Goal: Information Seeking & Learning: Learn about a topic

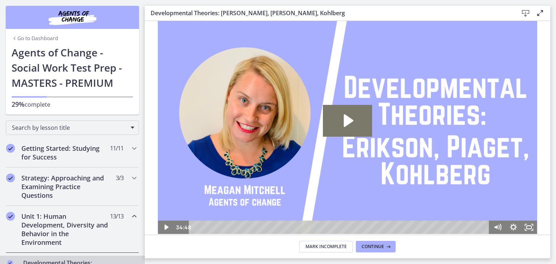
scroll to position [72, 0]
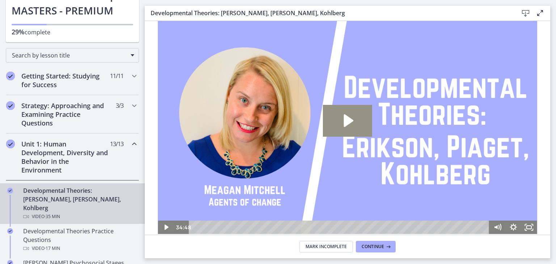
click at [339, 115] on icon "Play Video: crt89dfaoh5c72tgt07g.mp4" at bounding box center [347, 120] width 49 height 31
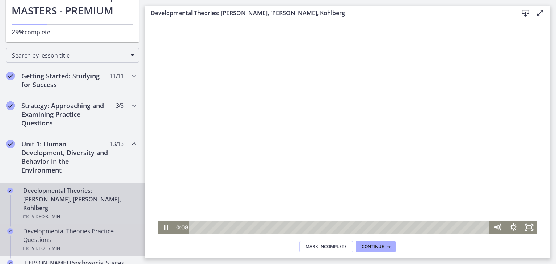
click at [54, 227] on div "Developmental Theories Practice Questions Video · 17 min" at bounding box center [79, 240] width 113 height 26
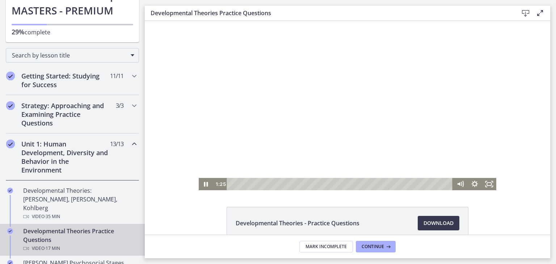
click at [346, 105] on div at bounding box center [348, 105] width 298 height 169
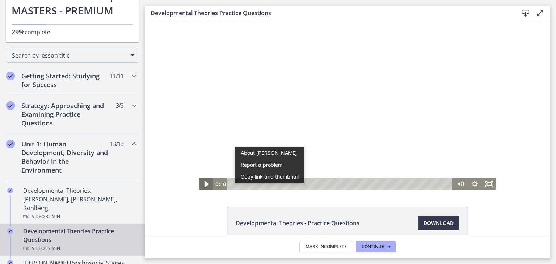
click at [204, 184] on icon "Play Video" at bounding box center [206, 184] width 4 height 6
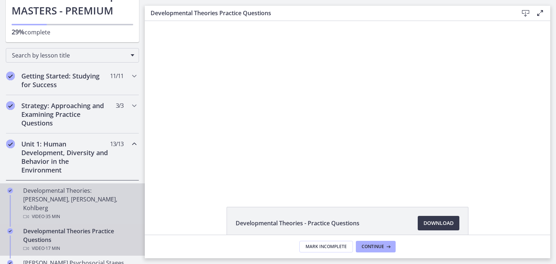
click at [50, 196] on div "Developmental Theories: [PERSON_NAME], [PERSON_NAME], Kohlberg Video · 35 min" at bounding box center [79, 203] width 113 height 35
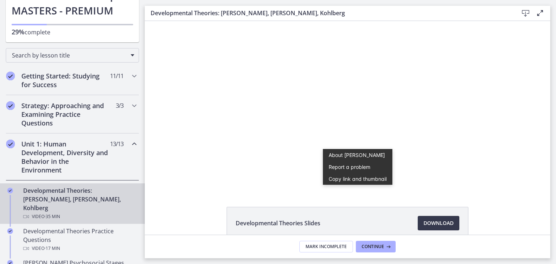
click at [528, 186] on div "Click for sound @keyframes VOLUME_SMALL_WAVE_FLASH { 0% { opacity: 0; } 33% { o…" at bounding box center [347, 105] width 405 height 169
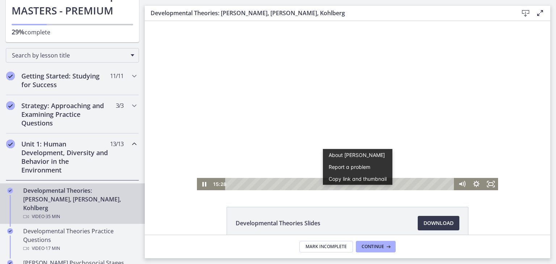
click at [353, 182] on button "Copy link and thumbnail" at bounding box center [357, 179] width 69 height 12
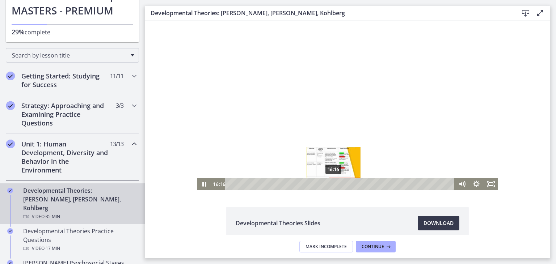
click at [331, 184] on div "16:16" at bounding box center [340, 184] width 220 height 12
click at [336, 184] on div "17:04" at bounding box center [340, 184] width 220 height 12
click at [340, 184] on div "17:45" at bounding box center [340, 184] width 220 height 12
click at [343, 186] on div "18:13" at bounding box center [340, 184] width 220 height 12
click at [343, 186] on div "Playbar" at bounding box center [345, 184] width 4 height 4
